Goal: Task Accomplishment & Management: Manage account settings

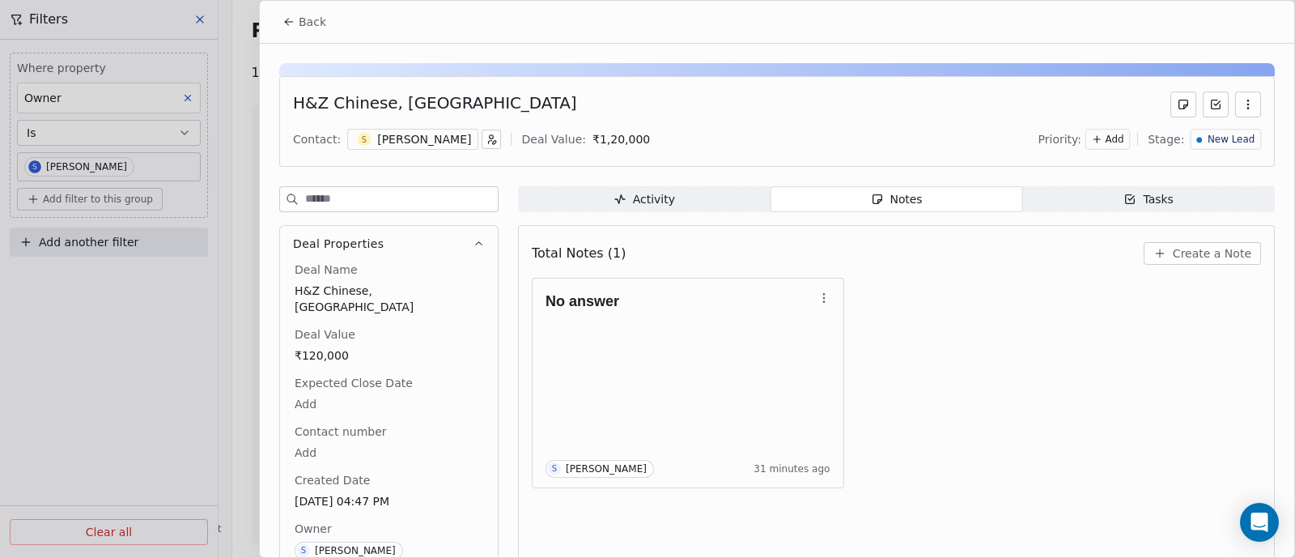
scroll to position [4451, 0]
click at [314, 23] on span "Back" at bounding box center [313, 22] width 28 height 16
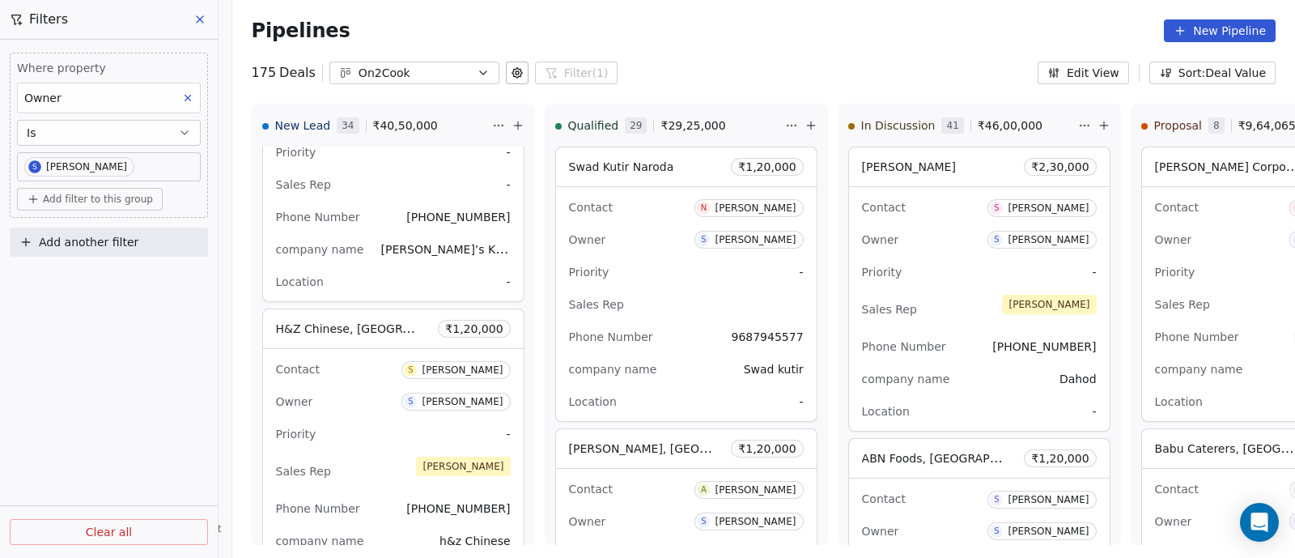
click at [198, 19] on icon at bounding box center [200, 19] width 6 height 6
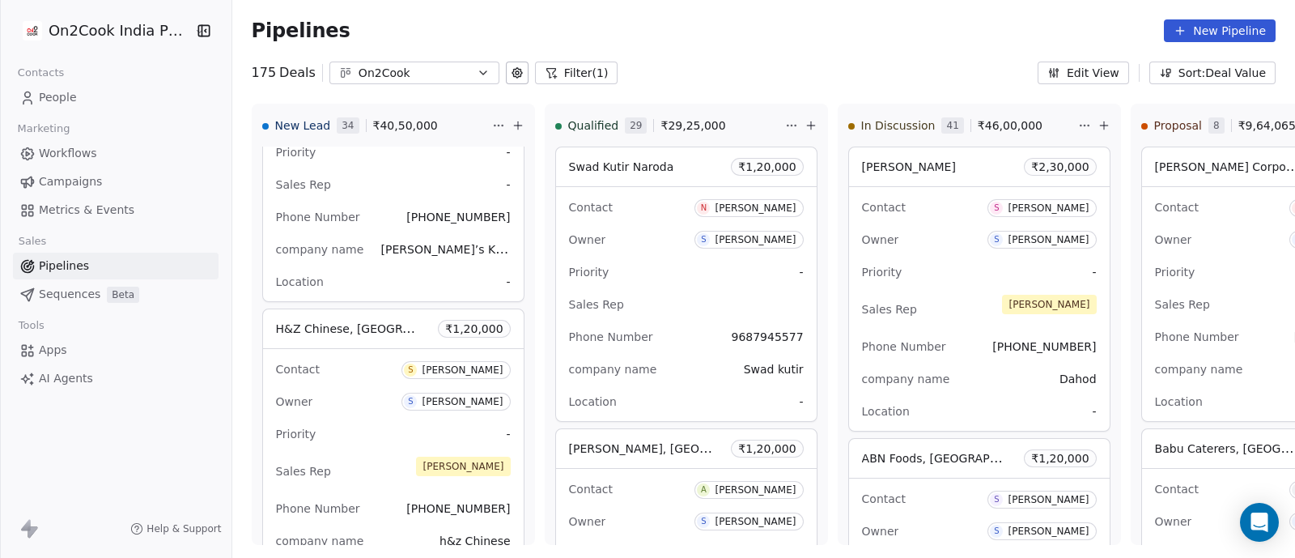
click at [480, 71] on icon "button" at bounding box center [483, 72] width 6 height 3
click at [53, 98] on html "On2Cook India Pvt. Ltd. Contacts People Marketing Workflows Campaigns Metrics &…" at bounding box center [647, 279] width 1295 height 558
click at [57, 95] on span "People" at bounding box center [58, 97] width 38 height 17
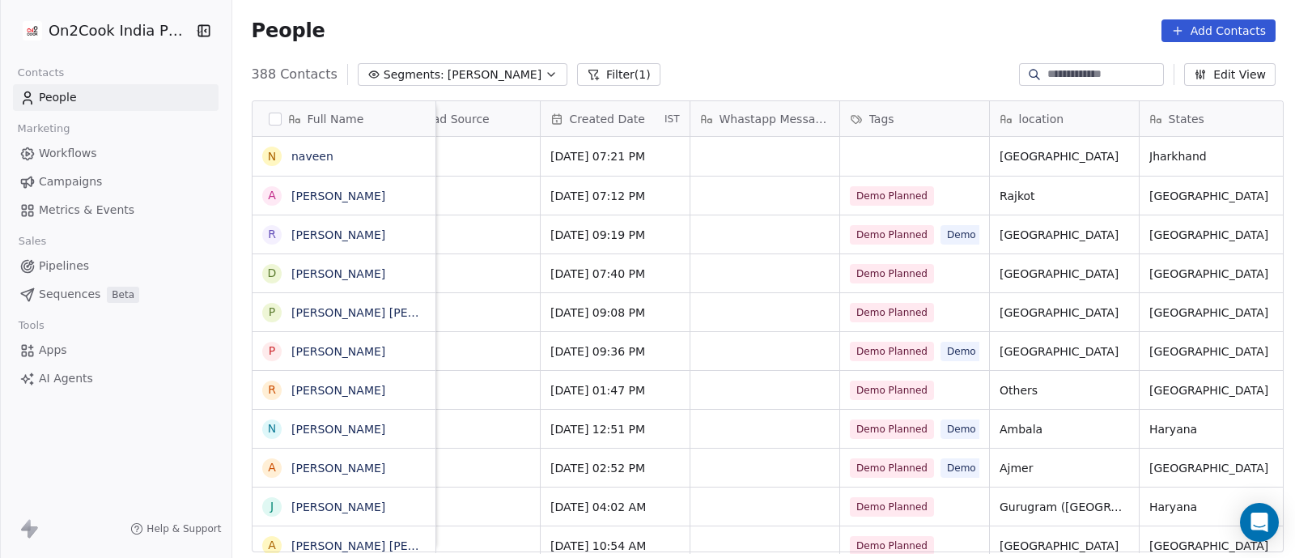
scroll to position [4, 796]
click at [944, 190] on div "Demo Planned" at bounding box center [912, 195] width 149 height 38
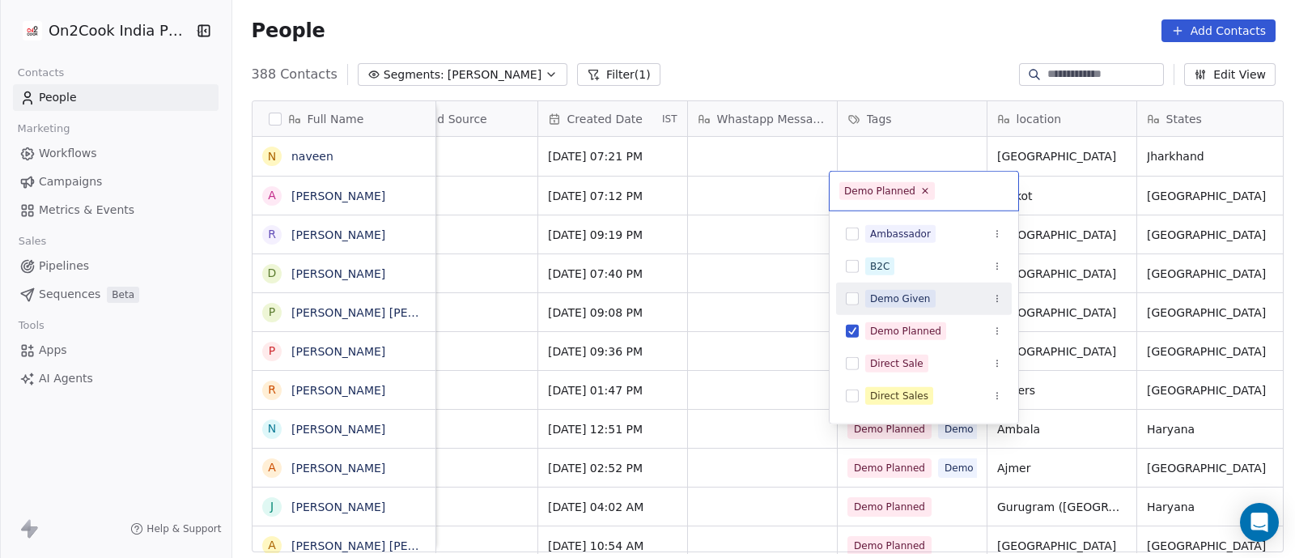
click at [902, 293] on div "Demo Given" at bounding box center [900, 298] width 61 height 15
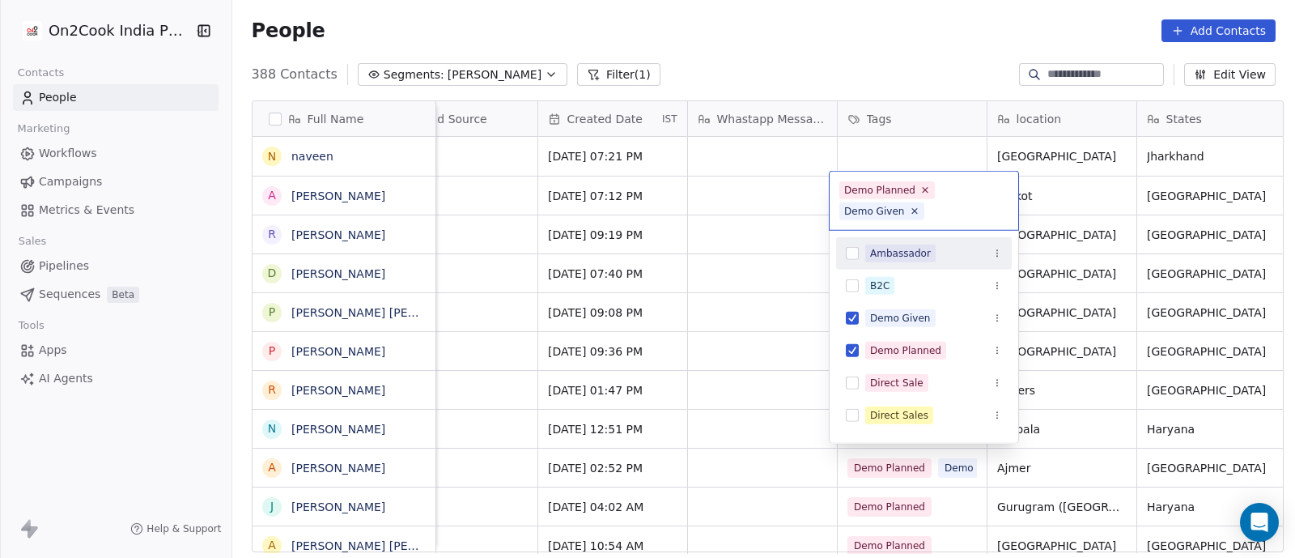
click at [757, 211] on html "On2Cook India Pvt. Ltd. Contacts People Marketing Workflows Campaigns Metrics &…" at bounding box center [647, 279] width 1295 height 558
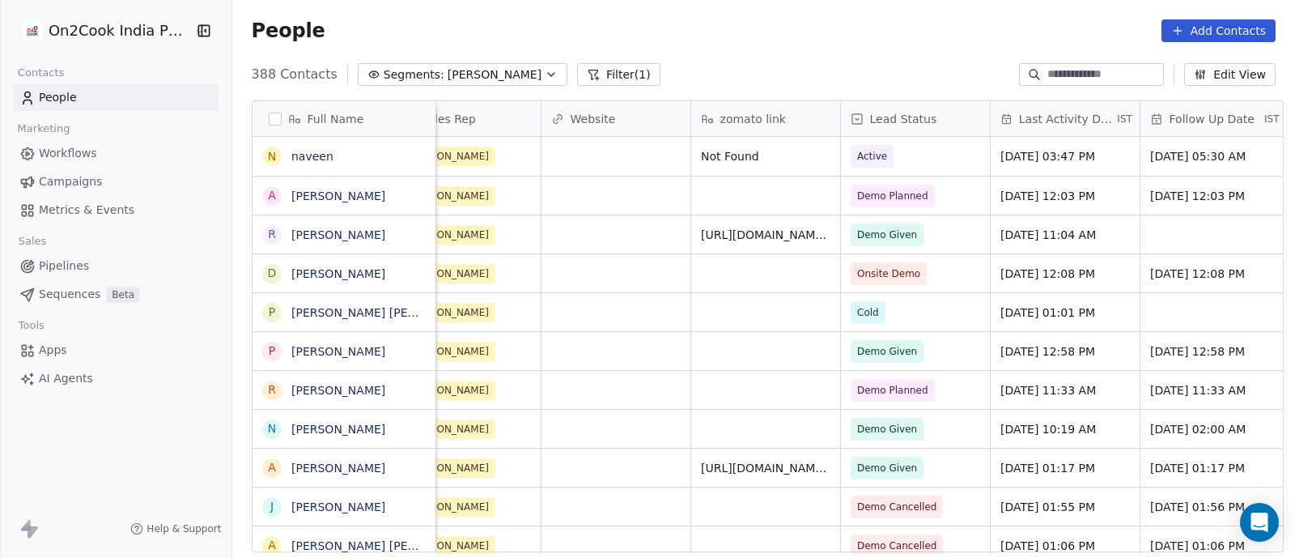
scroll to position [4, 1842]
click at [931, 192] on span "Demo Planned" at bounding box center [900, 196] width 99 height 23
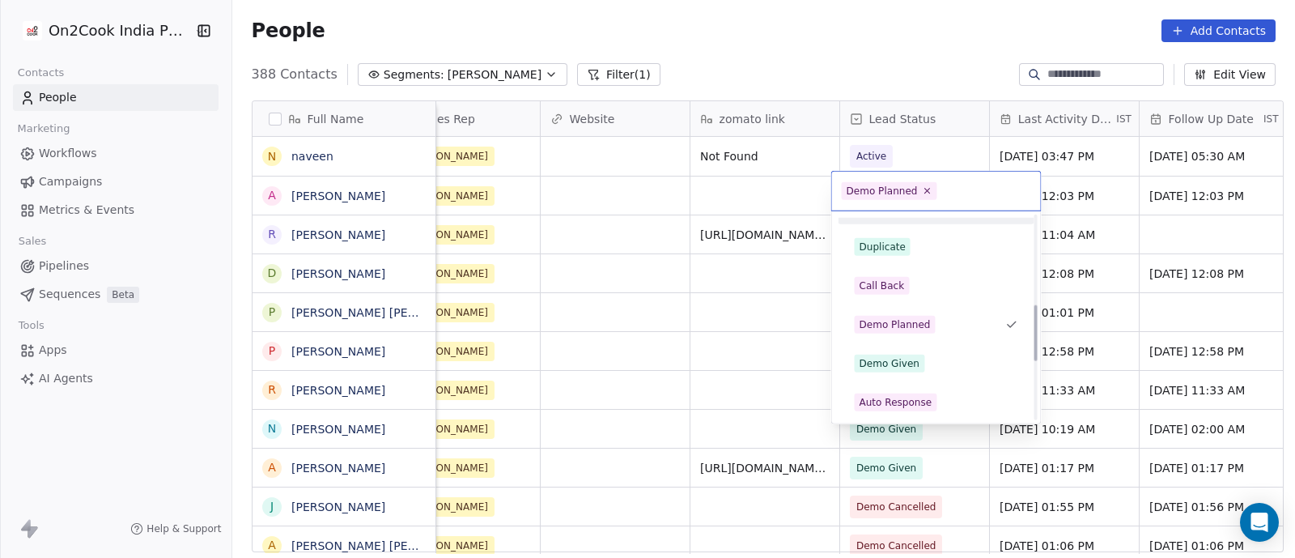
scroll to position [323, 0]
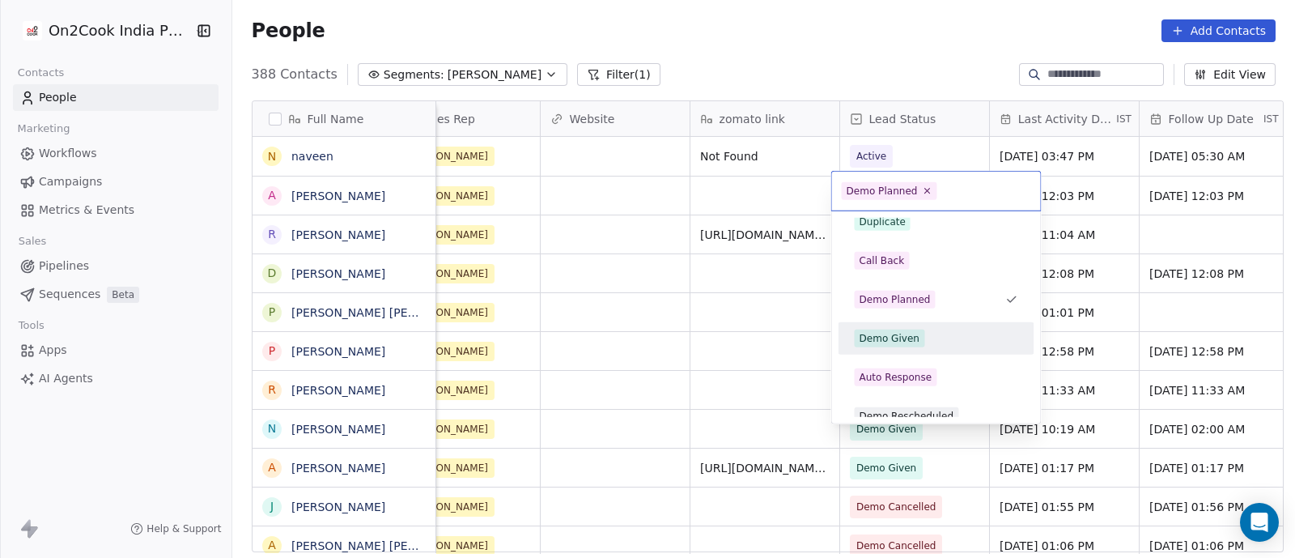
click at [886, 332] on div "Demo Given" at bounding box center [889, 338] width 61 height 15
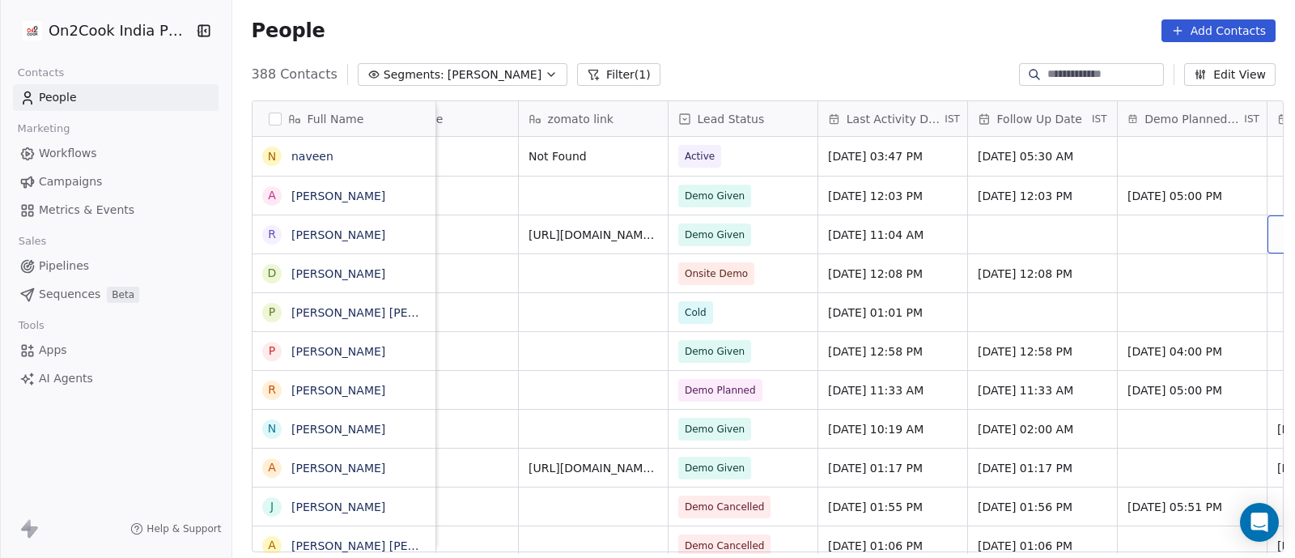
scroll to position [0, 2163]
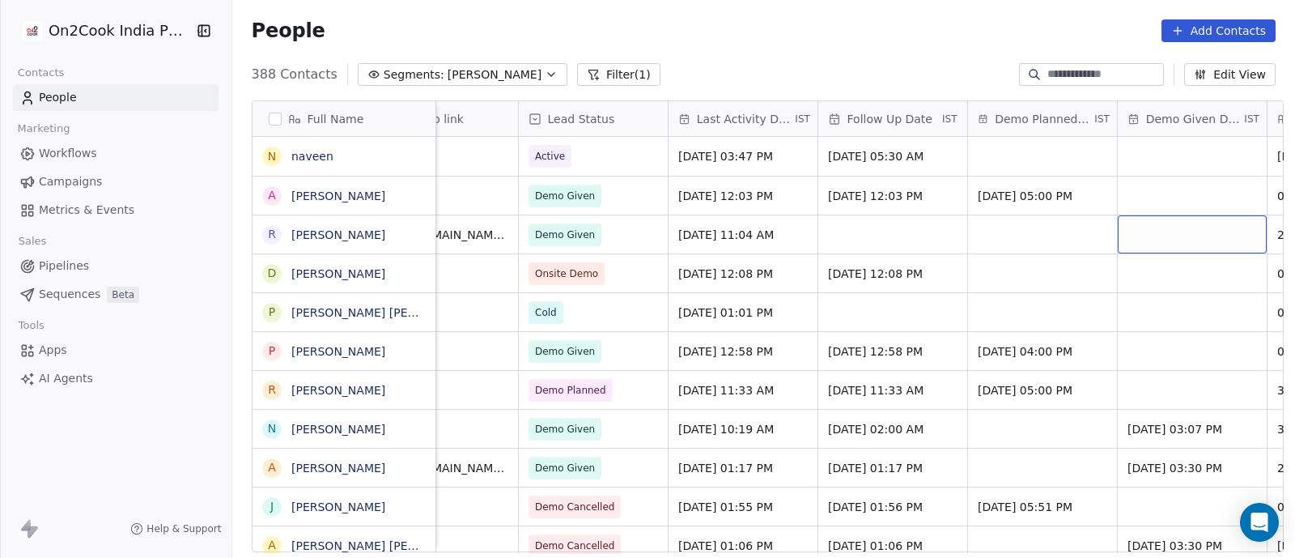
click at [1164, 232] on div "grid" at bounding box center [1192, 234] width 149 height 38
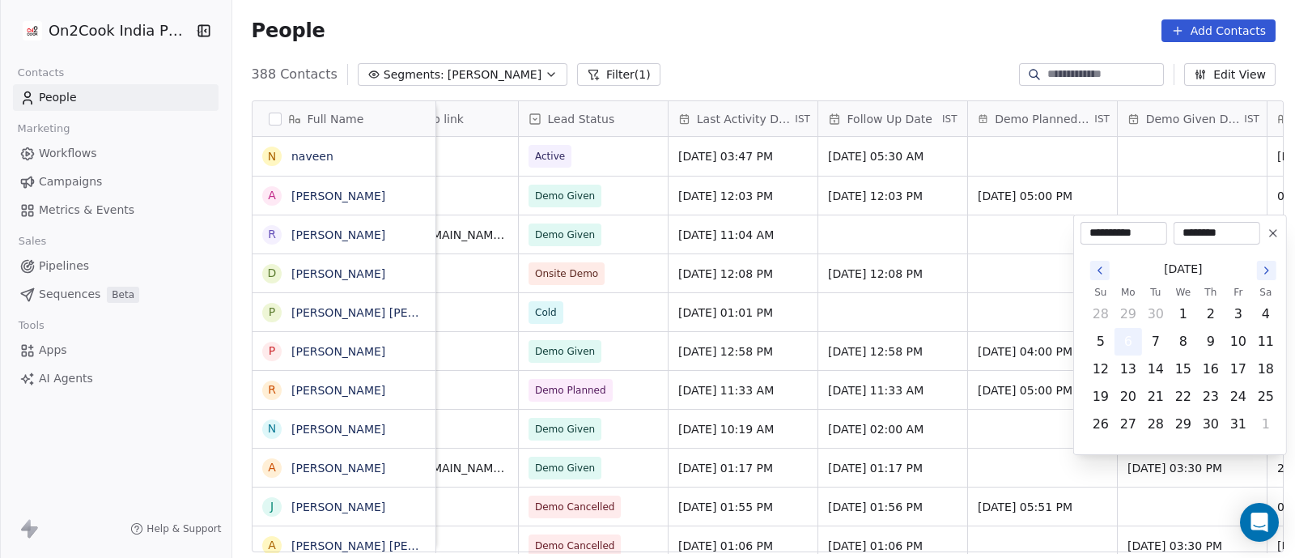
click at [1127, 345] on button "6" at bounding box center [1128, 342] width 26 height 26
click at [995, 273] on html "On2Cook India Pvt. Ltd. Contacts People Marketing Workflows Campaigns Metrics &…" at bounding box center [647, 279] width 1295 height 558
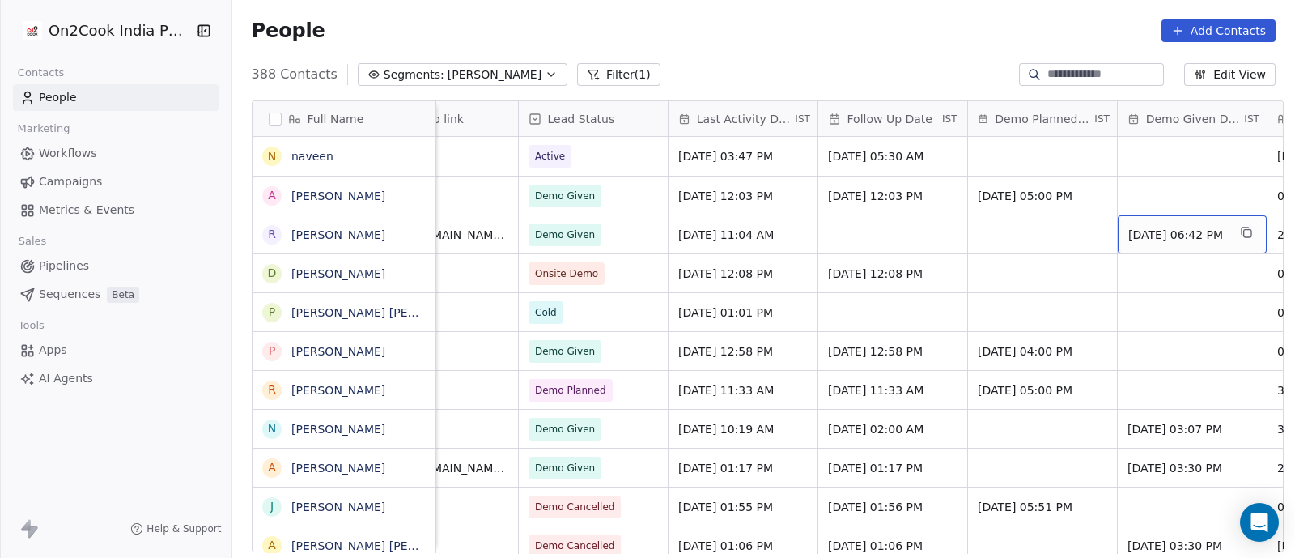
click at [1178, 236] on span "[DATE] 06:42 PM" at bounding box center [1177, 235] width 99 height 16
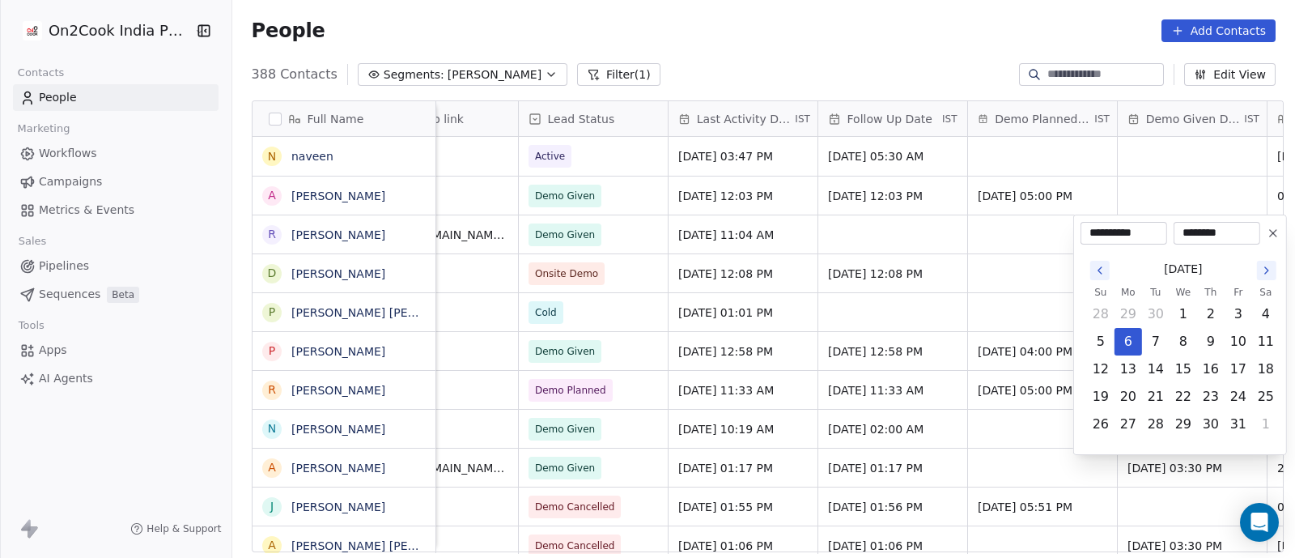
click at [1273, 231] on icon at bounding box center [1273, 233] width 13 height 13
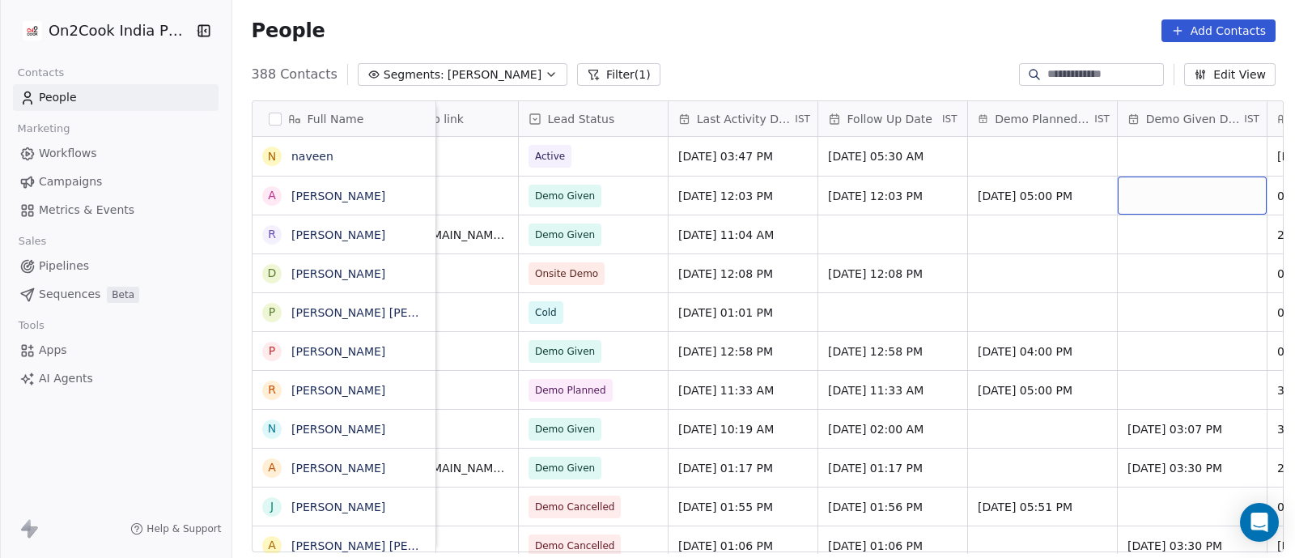
click at [1147, 191] on div "grid" at bounding box center [1192, 195] width 149 height 38
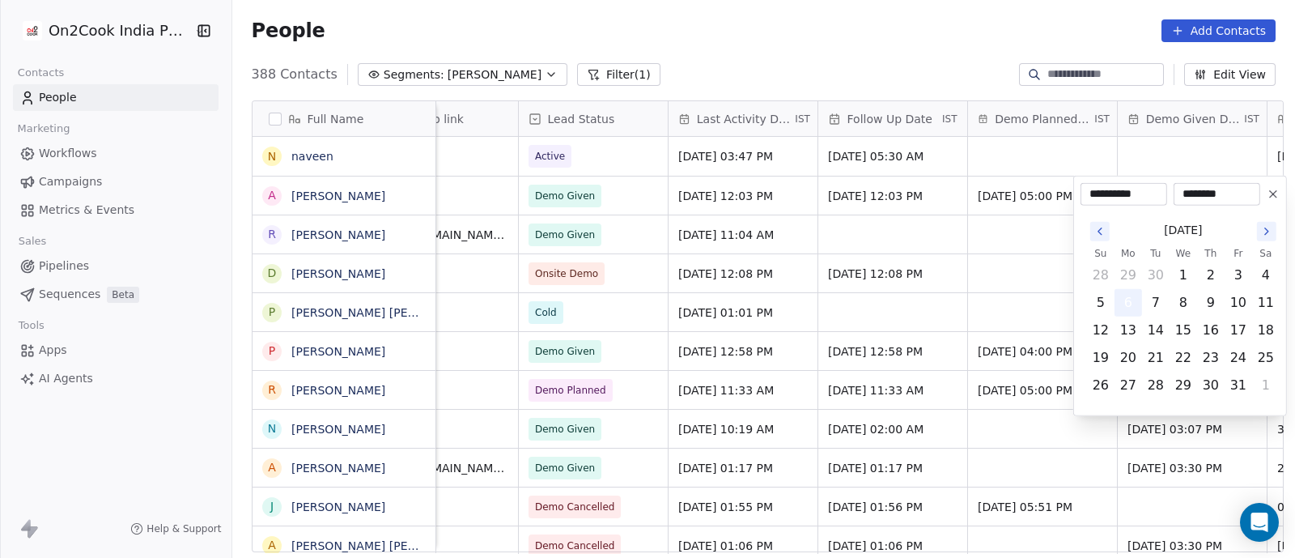
click at [1131, 303] on button "6" at bounding box center [1128, 303] width 26 height 26
click at [1012, 269] on html "On2Cook India Pvt. Ltd. Contacts People Marketing Workflows Campaigns Metrics &…" at bounding box center [647, 279] width 1295 height 558
